Goal: Navigation & Orientation: Understand site structure

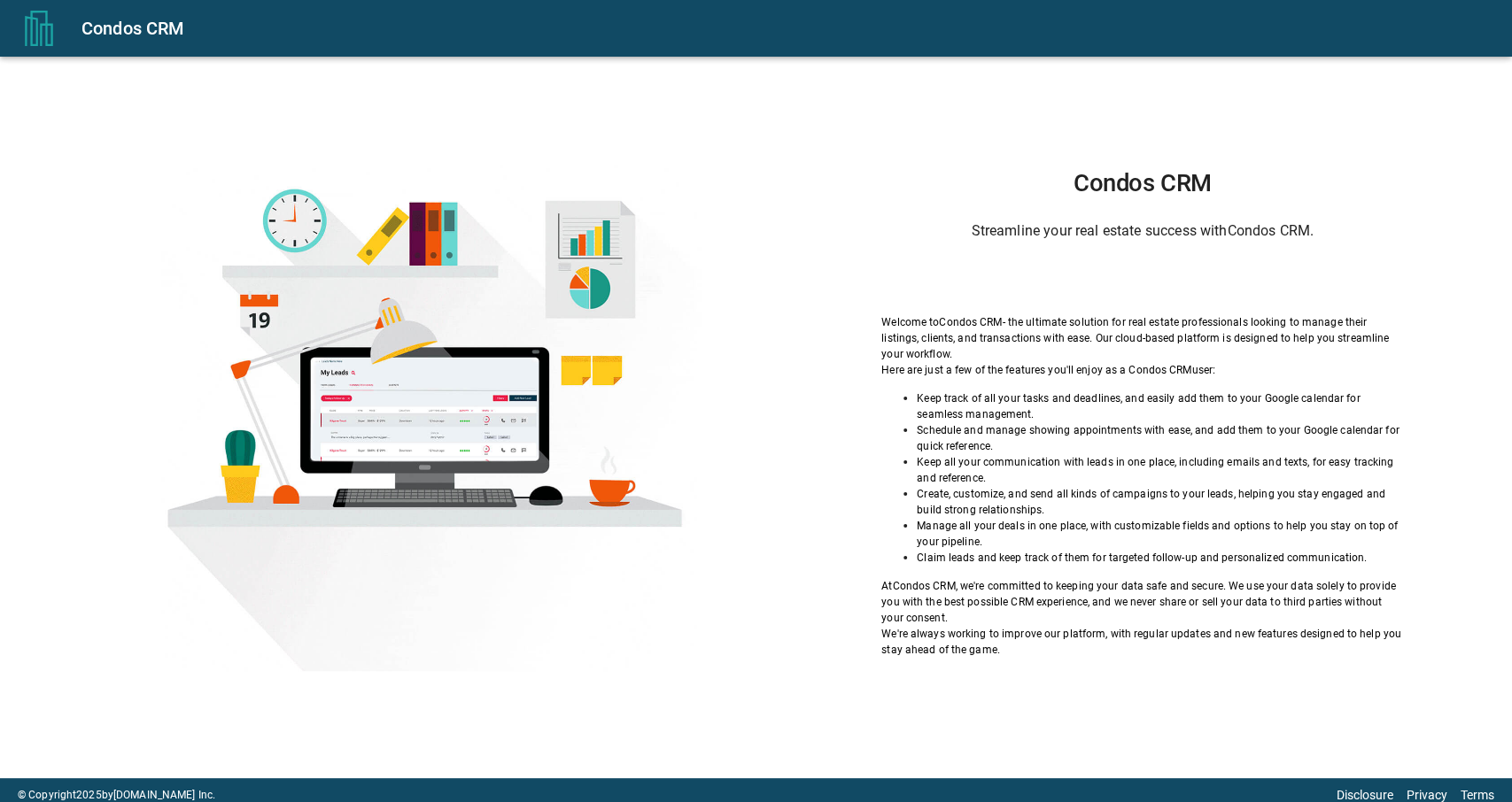
click at [38, 33] on icon "menu" at bounding box center [39, 28] width 36 height 36
click at [32, 34] on icon "menu" at bounding box center [39, 28] width 28 height 36
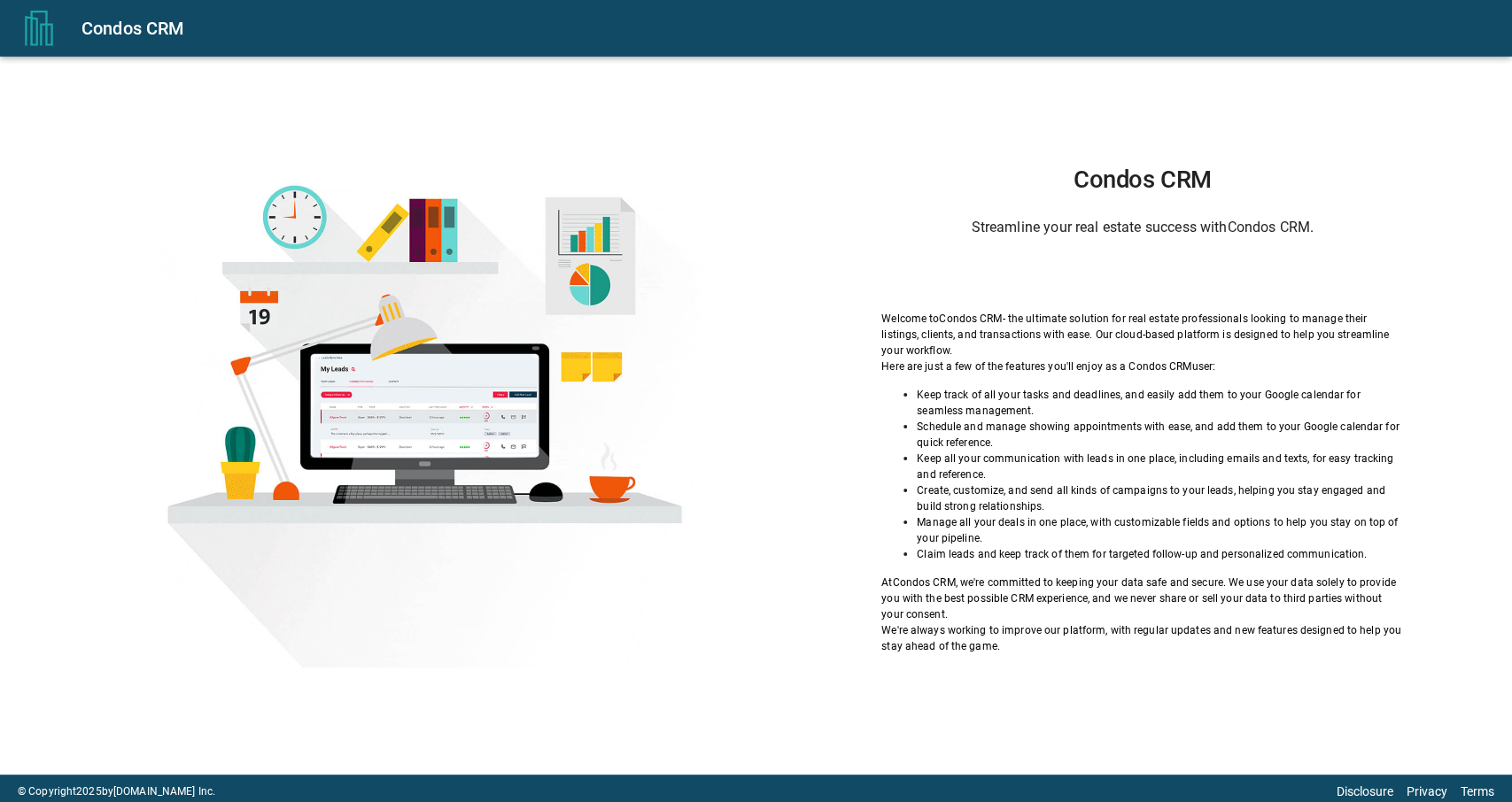
scroll to position [10, 0]
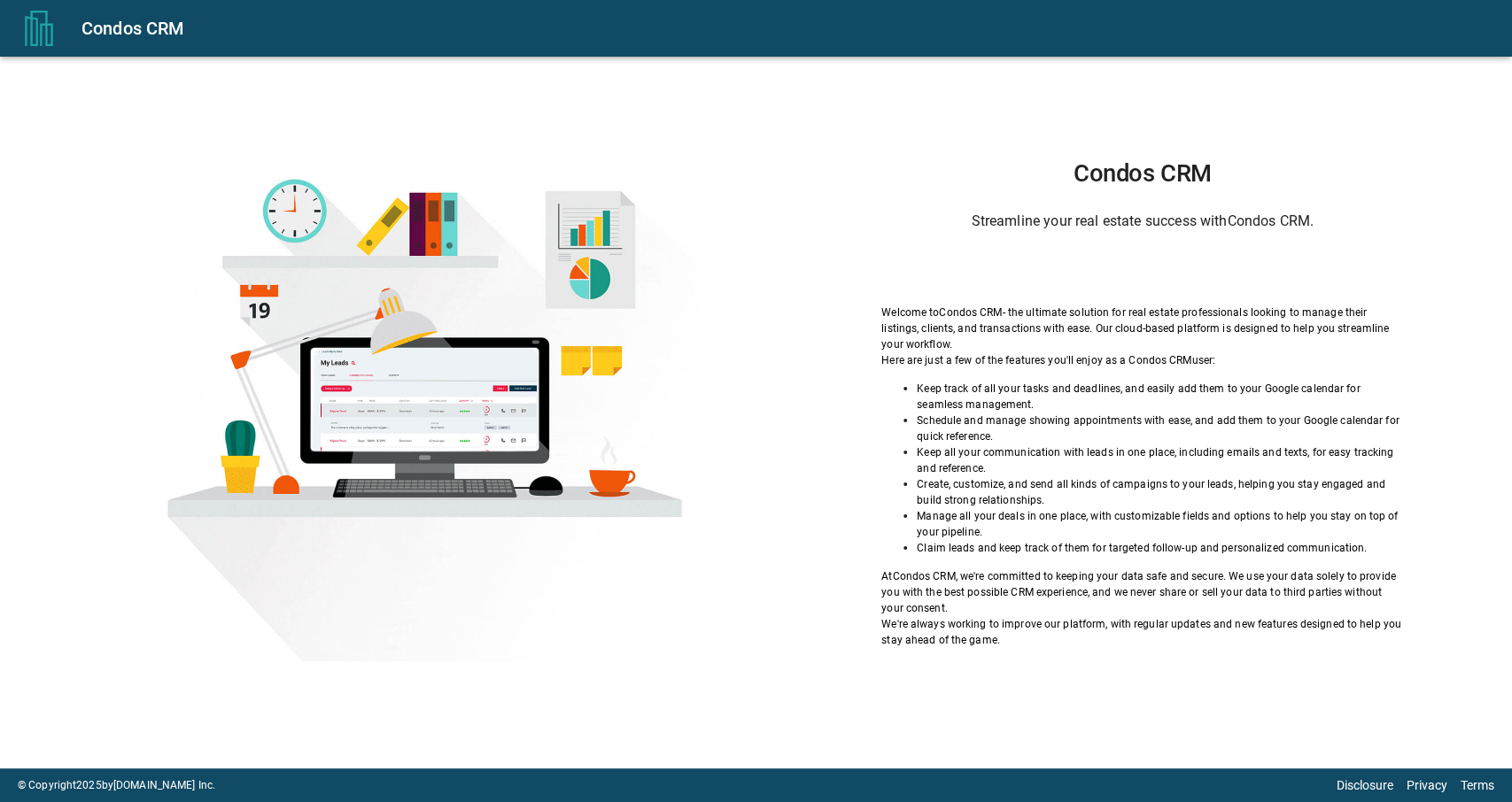
click at [50, 39] on icon "menu" at bounding box center [39, 28] width 36 height 36
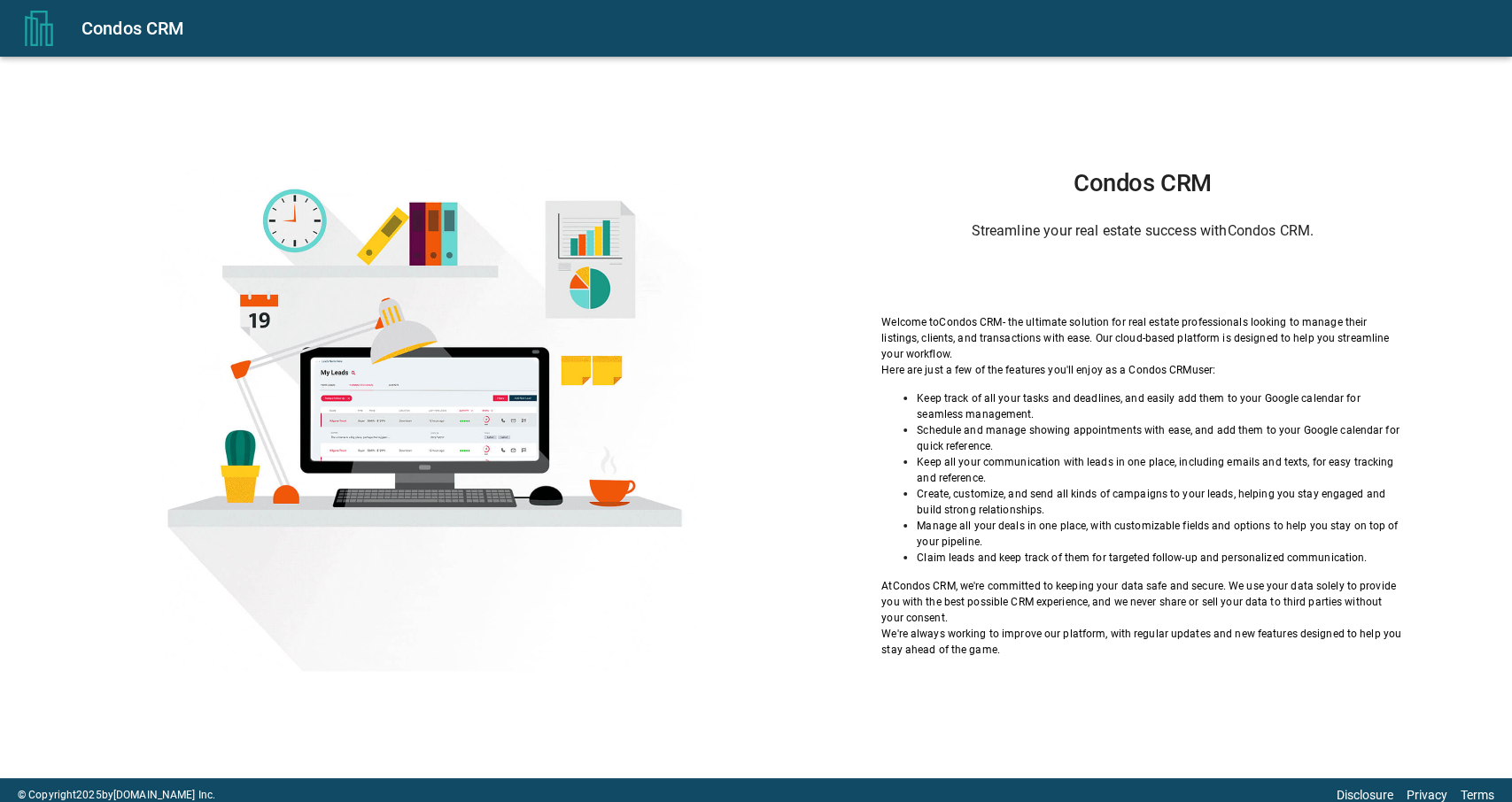
drag, startPoint x: 0, startPoint y: 0, endPoint x: 394, endPoint y: 378, distance: 546.0
click at [394, 378] on div at bounding box center [430, 417] width 772 height 506
click at [387, 335] on div at bounding box center [430, 417] width 772 height 506
click at [403, 263] on div at bounding box center [430, 417] width 772 height 506
click at [401, 260] on div at bounding box center [430, 417] width 772 height 506
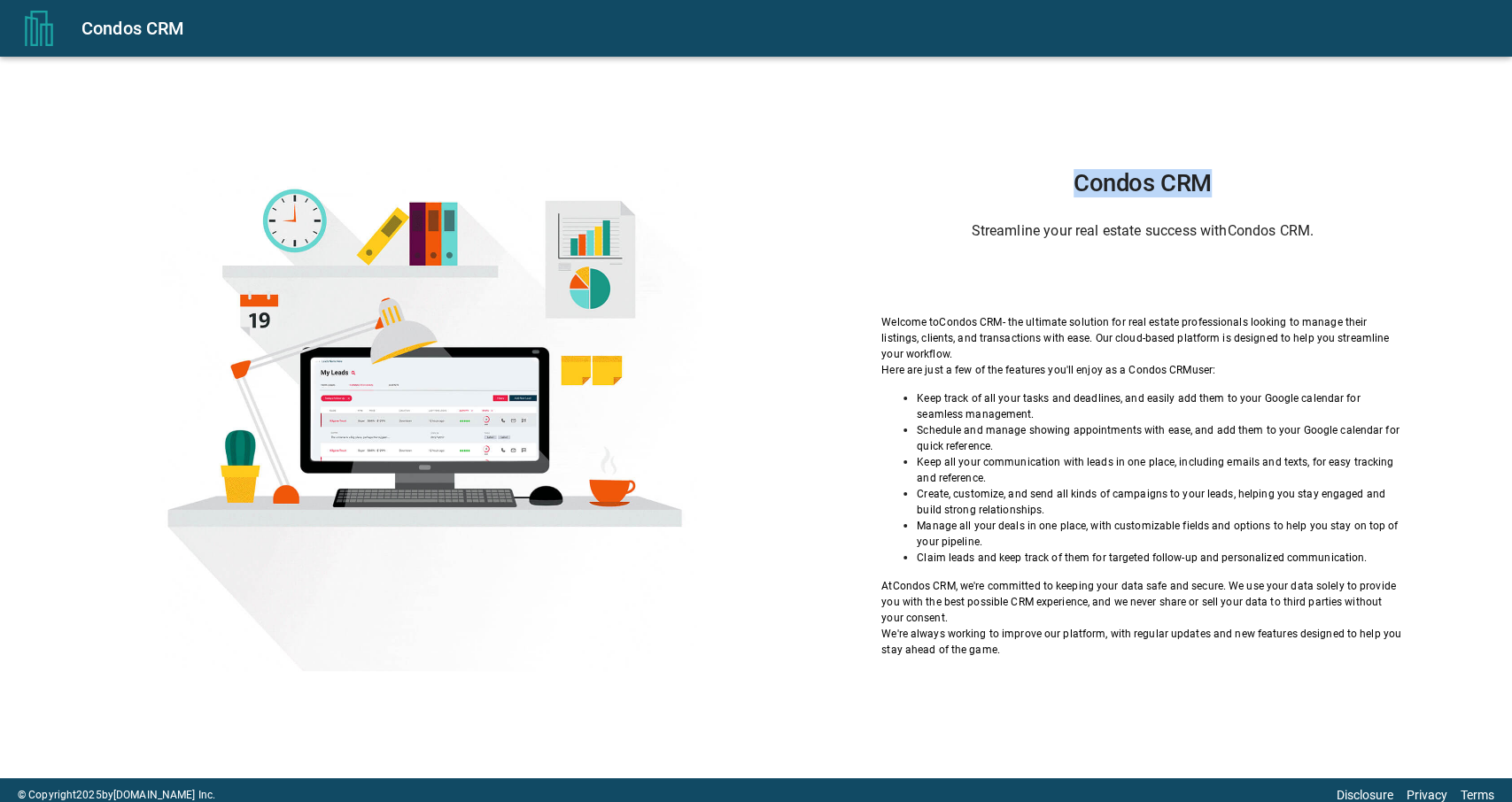
drag, startPoint x: 1215, startPoint y: 182, endPoint x: 1070, endPoint y: 178, distance: 145.1
click at [1070, 178] on h1 "Condos CRM" at bounding box center [1142, 183] width 522 height 28
copy h1 "Condos CRM"
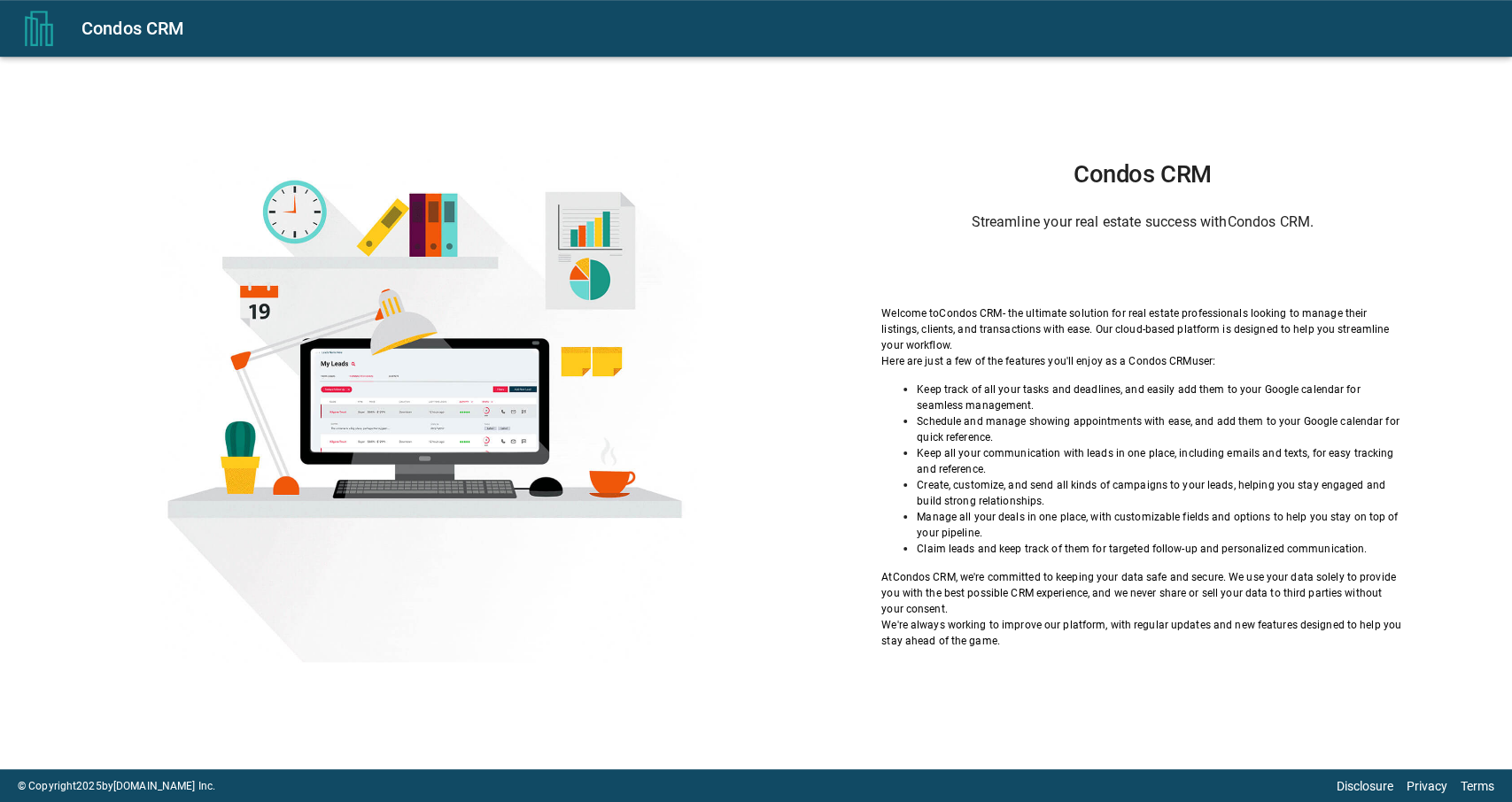
scroll to position [10, 0]
click at [1002, 554] on p "Claim leads and keep track of them for targeted follow-up and personalized comm…" at bounding box center [1159, 548] width 486 height 15
drag, startPoint x: 969, startPoint y: 548, endPoint x: 941, endPoint y: 544, distance: 28.3
click at [968, 548] on p "Claim leads and keep track of them for targeted follow-up and personalized comm…" at bounding box center [1159, 548] width 486 height 15
